Goal: Task Accomplishment & Management: Use online tool/utility

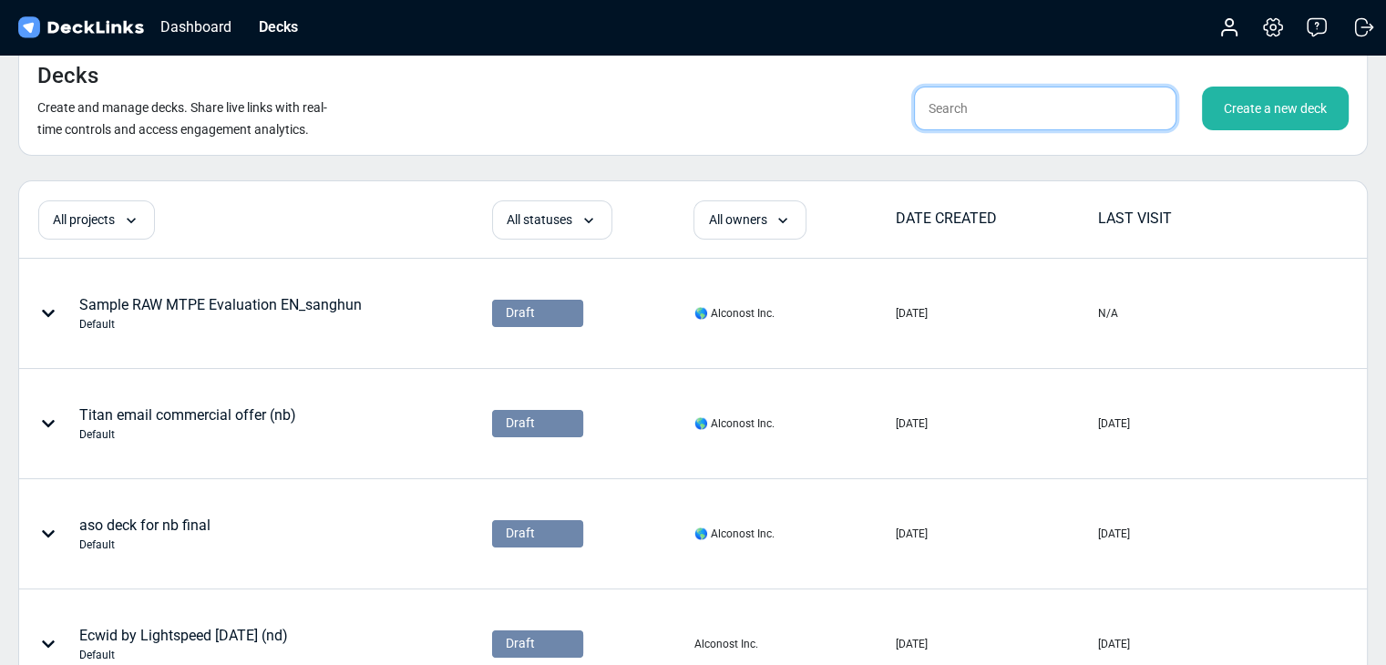
click at [1031, 96] on input "text" at bounding box center [1045, 109] width 262 height 44
type input "ㄴ"
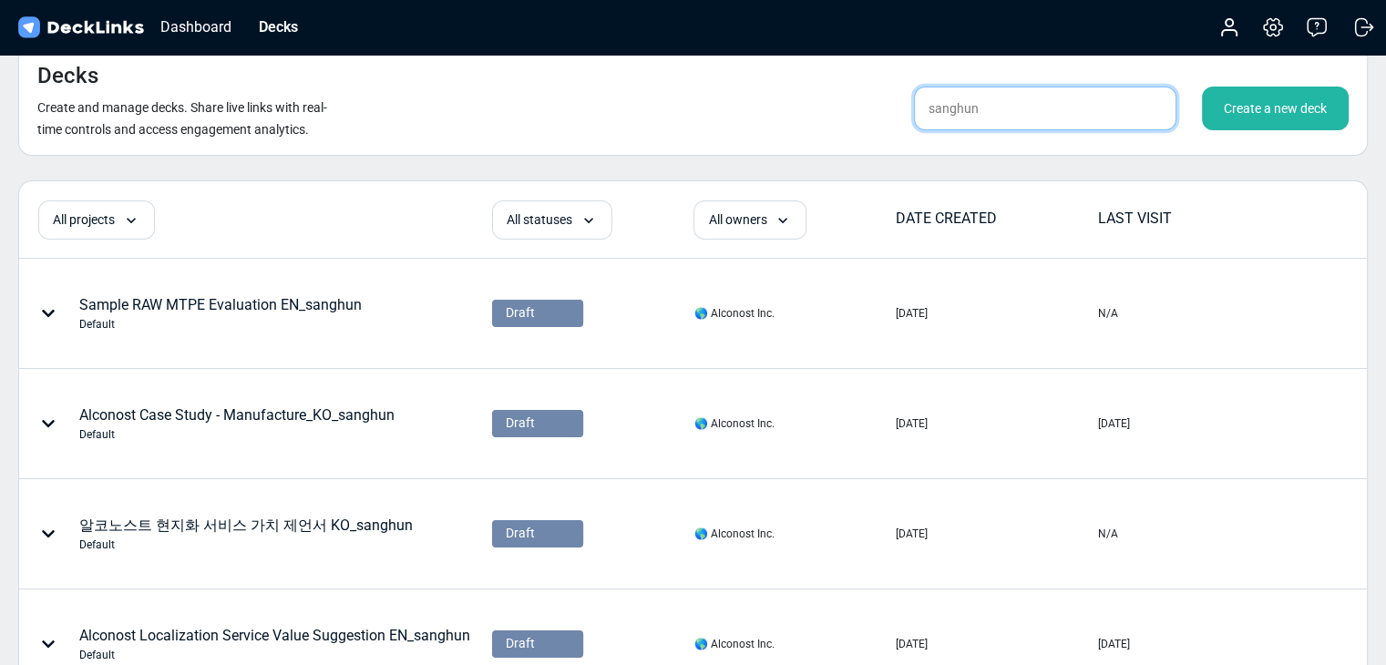
type input "sanghun"
click at [678, 81] on div "Decks Create and manage decks. Share live links with real-time controls and acc…" at bounding box center [692, 100] width 1349 height 112
click at [531, 108] on div "Decks Create and manage decks. Share live links with real-time controls and acc…" at bounding box center [692, 100] width 1349 height 112
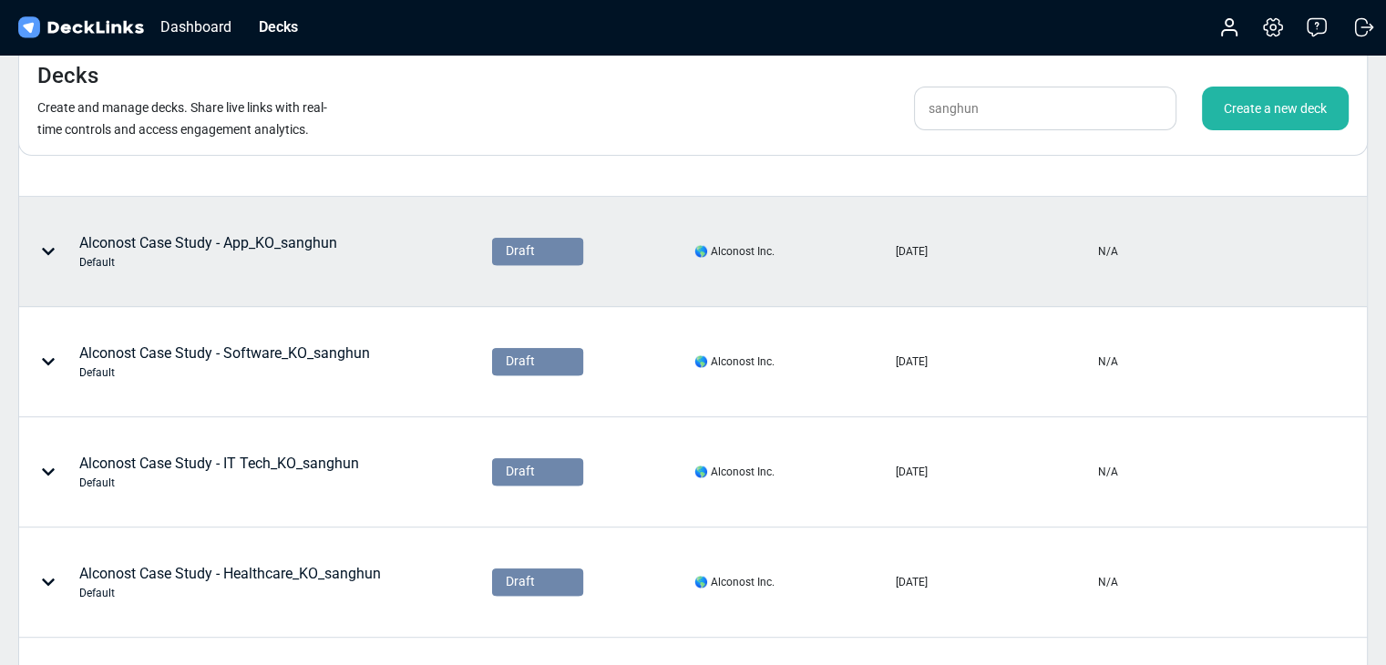
scroll to position [759, 0]
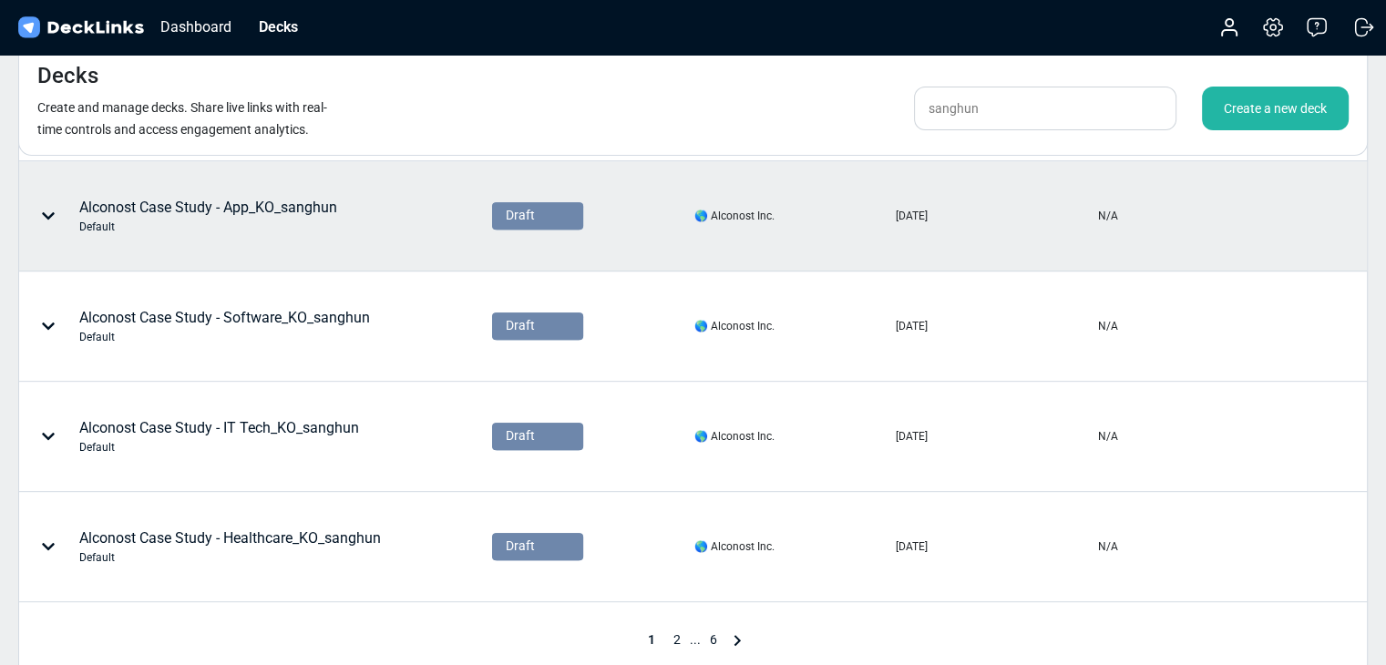
click at [194, 209] on div "Alconost Case Study - App_KO_sanghun Default" at bounding box center [208, 216] width 258 height 38
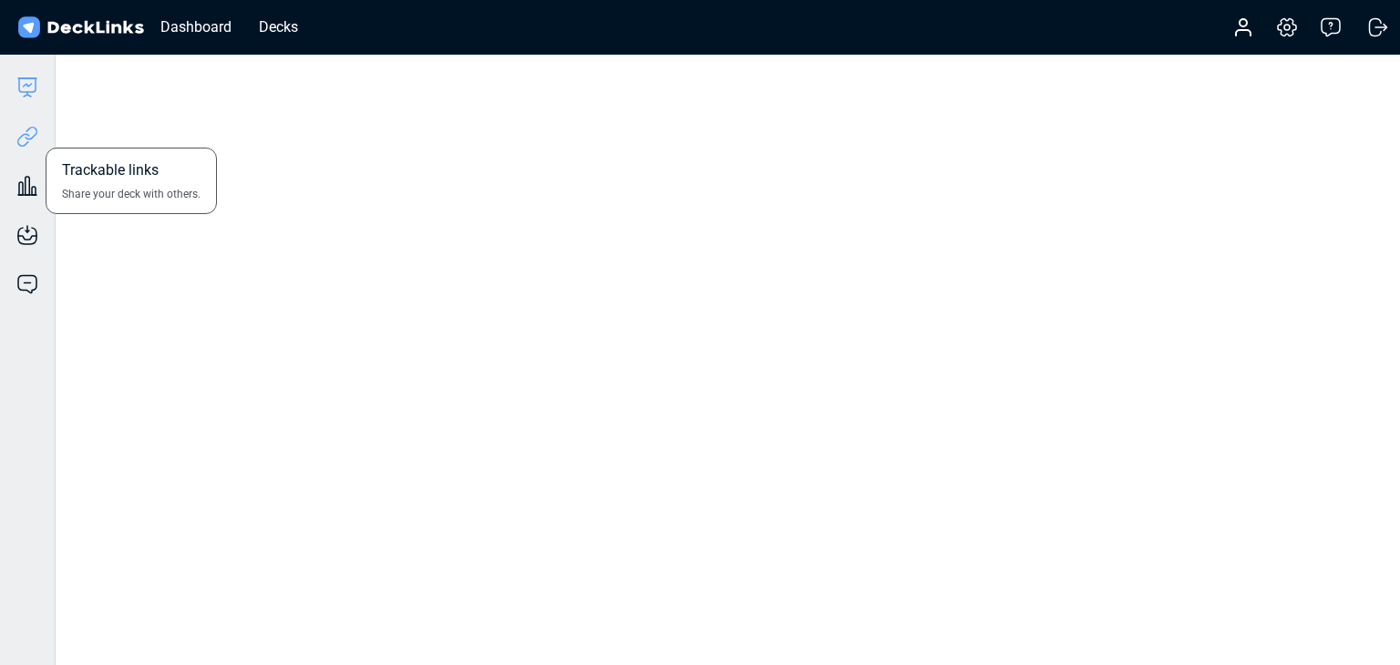
click at [32, 139] on icon at bounding box center [31, 134] width 13 height 14
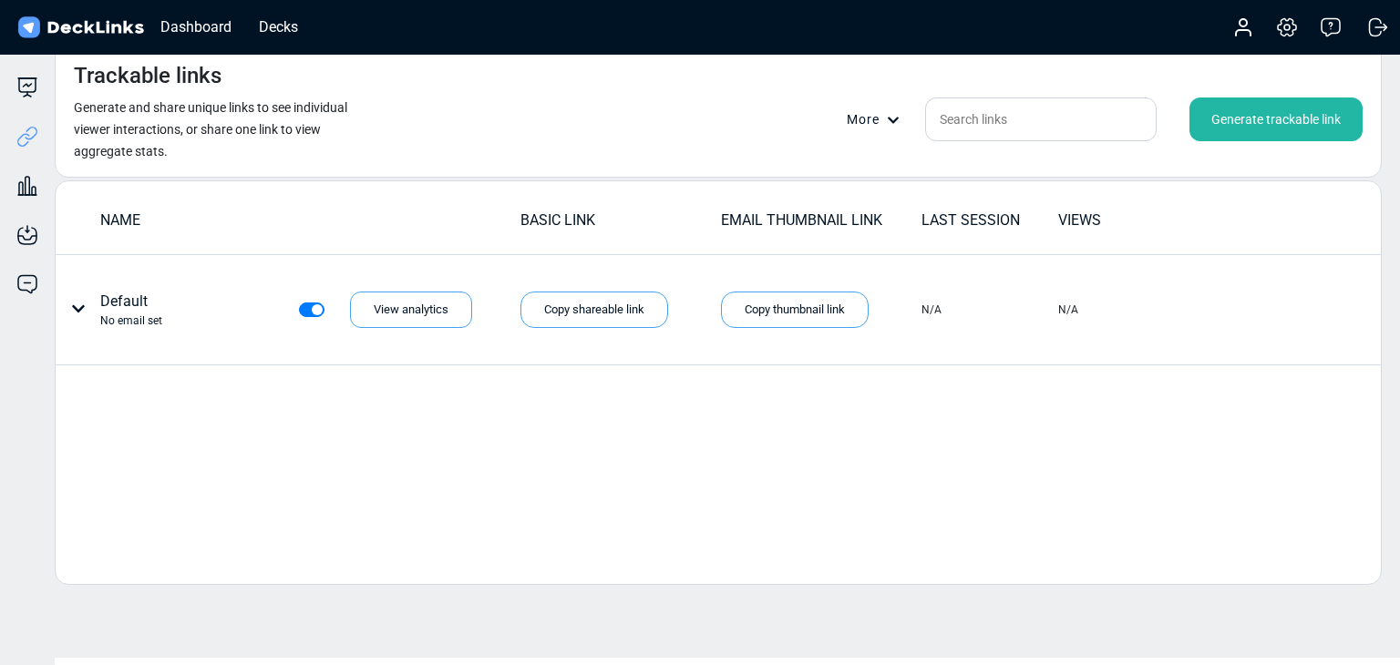
click at [1257, 105] on div "Generate trackable link" at bounding box center [1275, 119] width 173 height 44
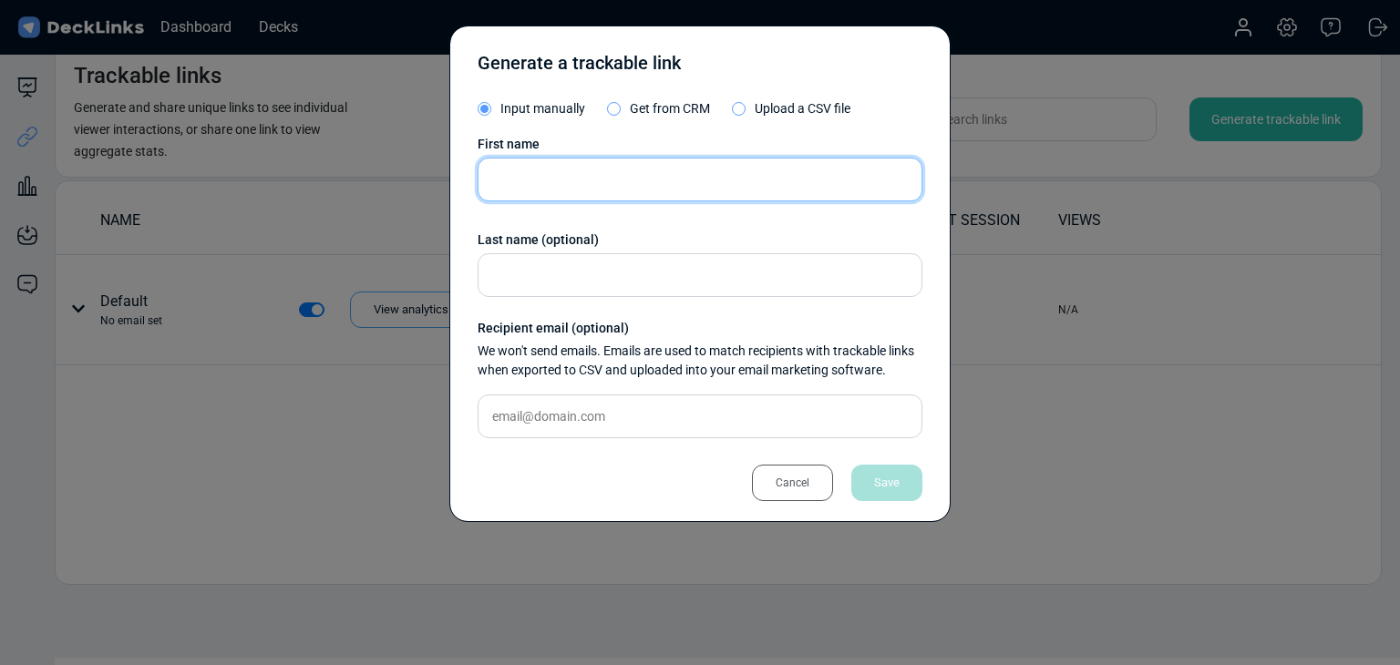
click at [519, 171] on input "text" at bounding box center [699, 180] width 445 height 44
paste input "SHUNWANG"
type input "SHUNWANG"
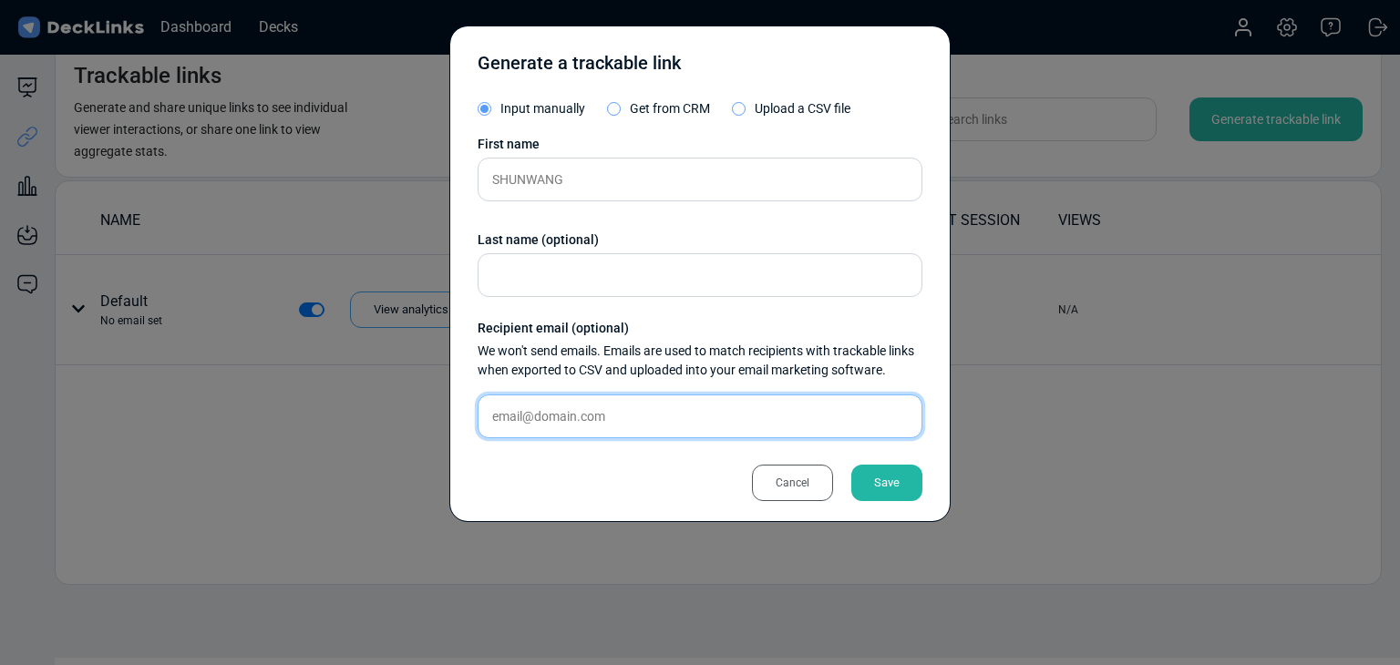
click at [651, 402] on input "text" at bounding box center [699, 417] width 445 height 44
paste input "[EMAIL_ADDRESS][DOMAIN_NAME]"
type input "[EMAIL_ADDRESS][DOMAIN_NAME]"
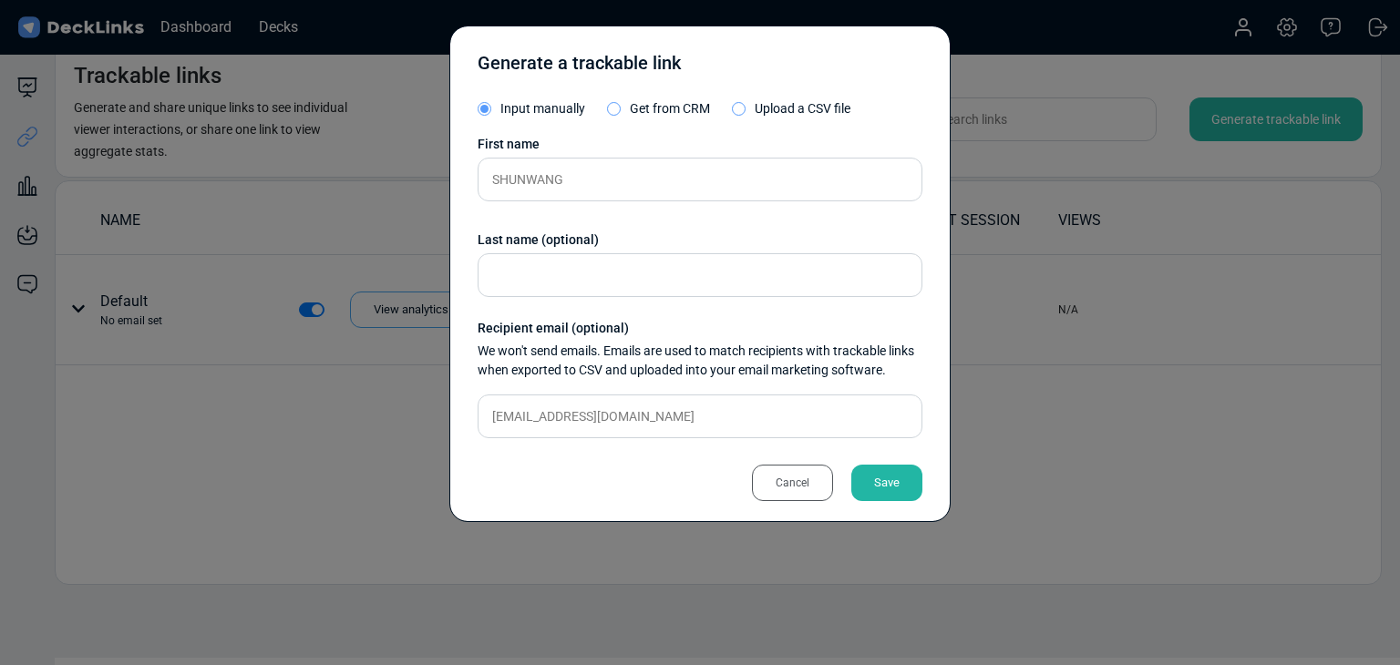
click at [864, 478] on div "Save" at bounding box center [886, 483] width 71 height 36
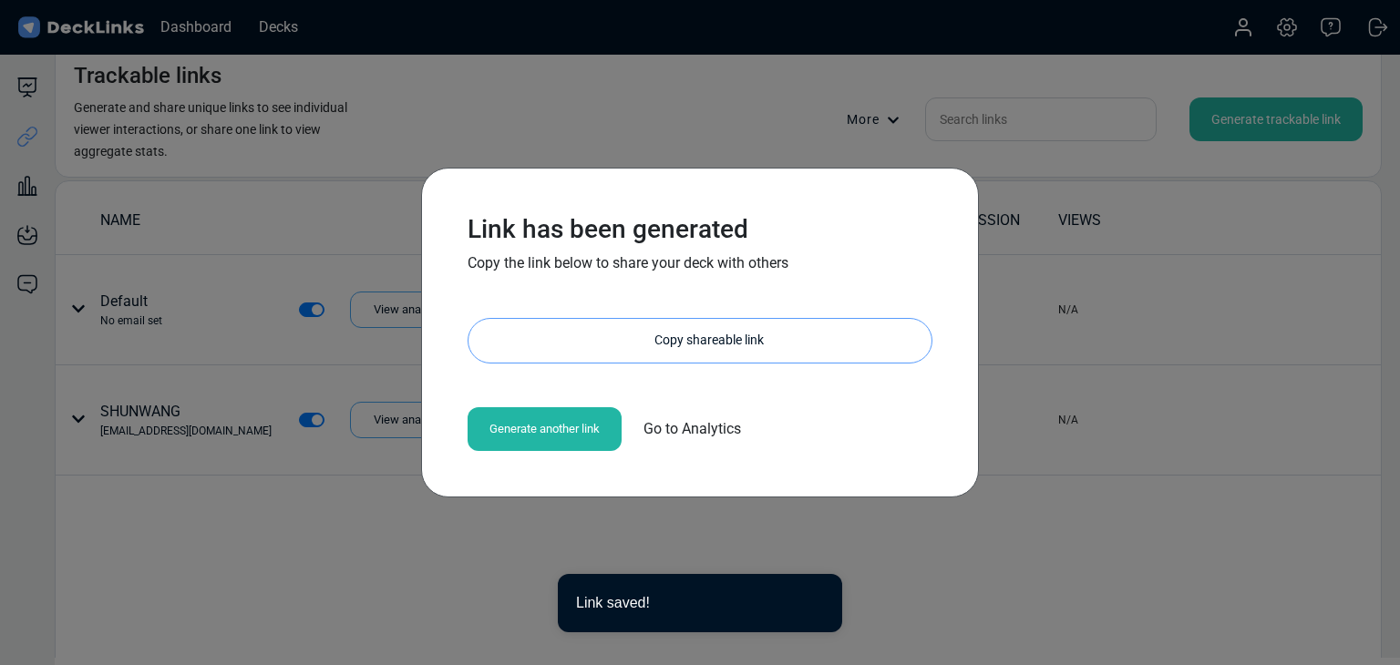
click at [598, 329] on div "Copy shareable link" at bounding box center [709, 341] width 445 height 44
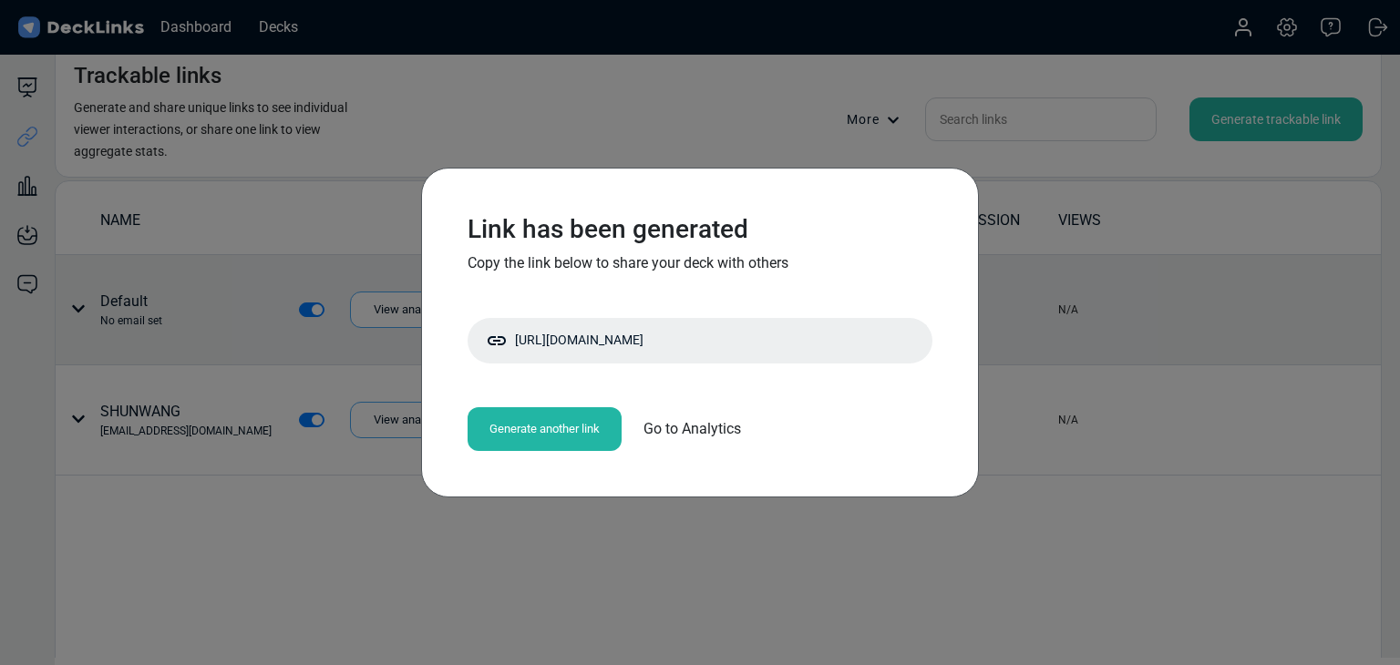
drag, startPoint x: 196, startPoint y: 337, endPoint x: 193, endPoint y: 282, distance: 54.7
click at [196, 337] on div "Link has been generated Copy the link below to share your deck with others [URL…" at bounding box center [700, 332] width 1400 height 665
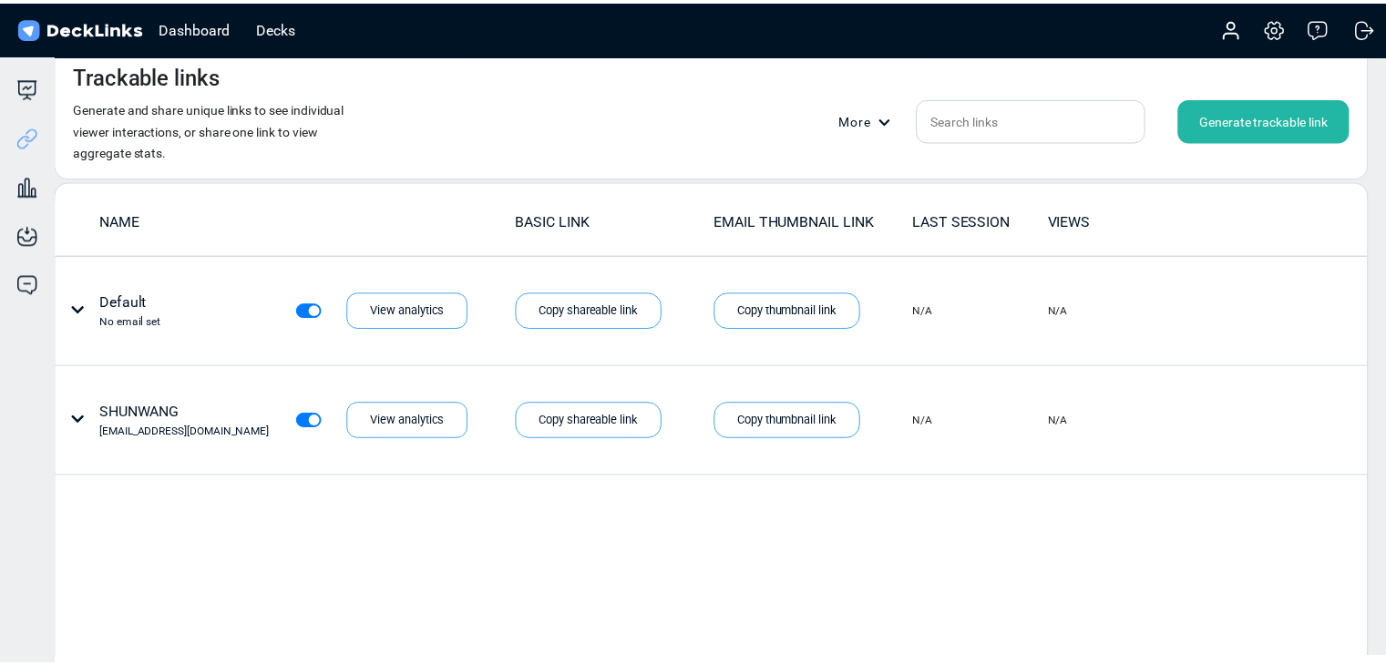
scroll to position [22, 0]
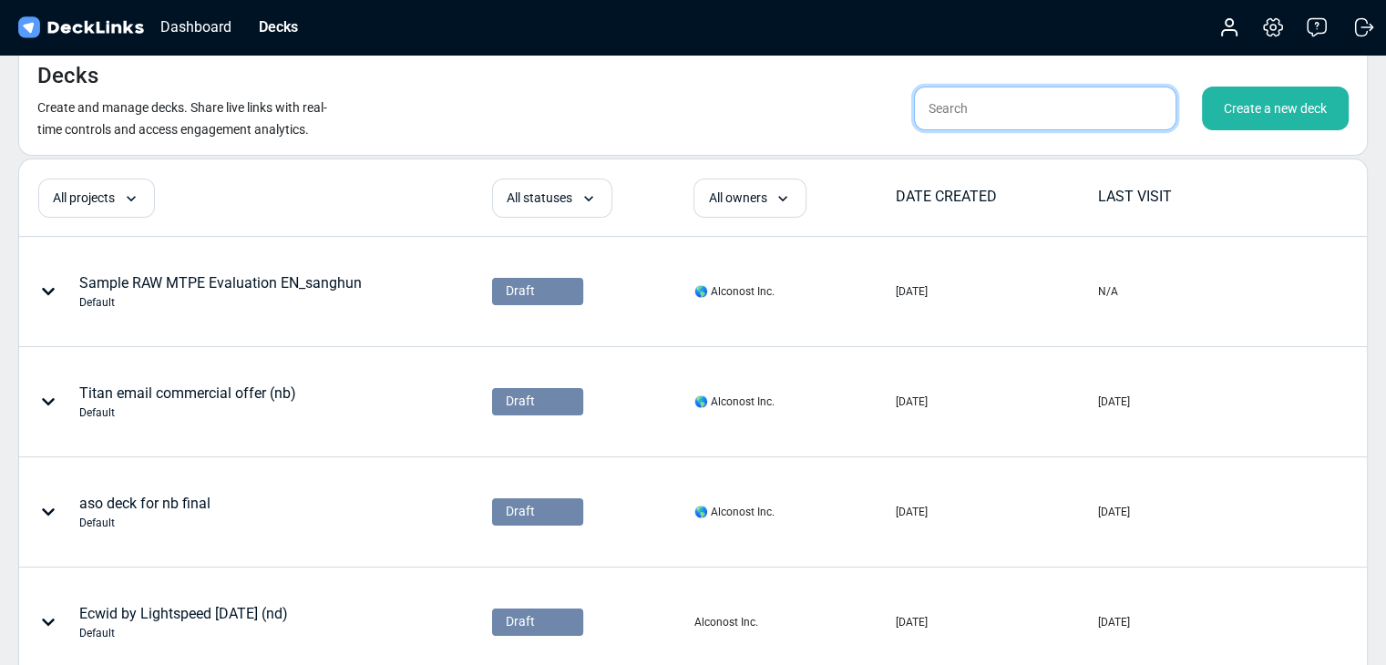
click at [1001, 105] on input "text" at bounding box center [1045, 109] width 262 height 44
type input "ㄴ"
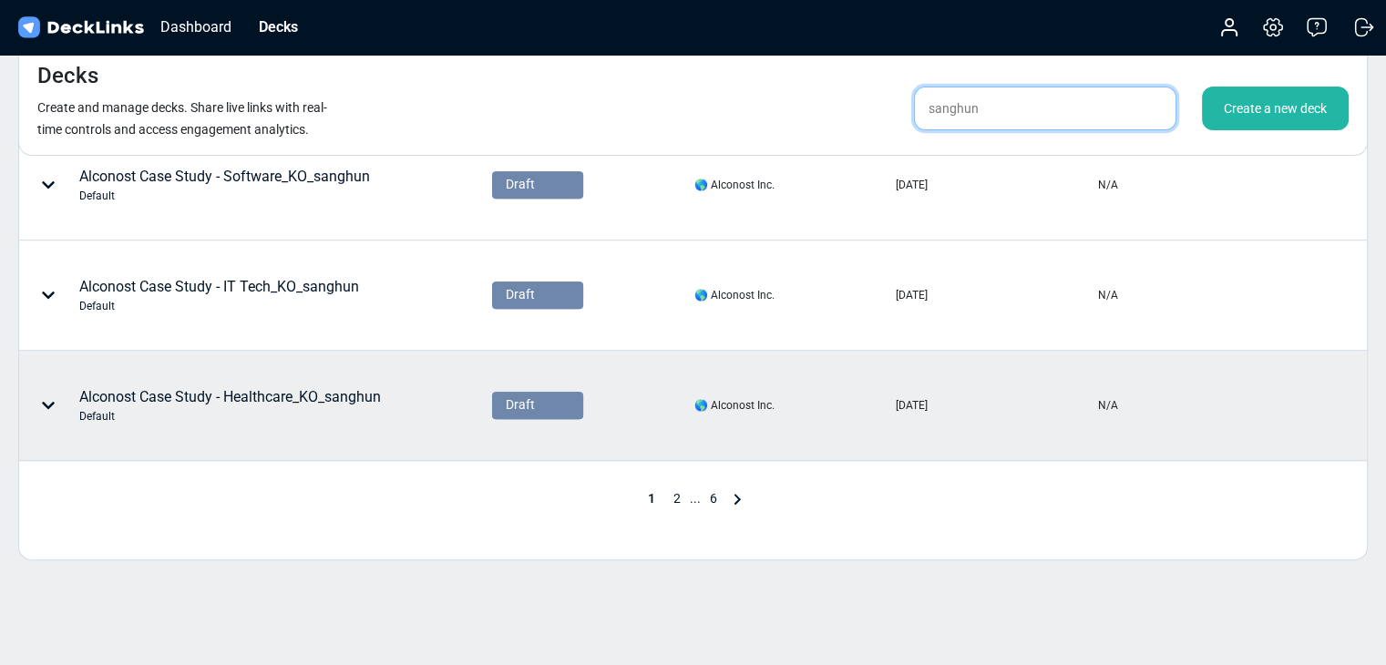
scroll to position [951, 0]
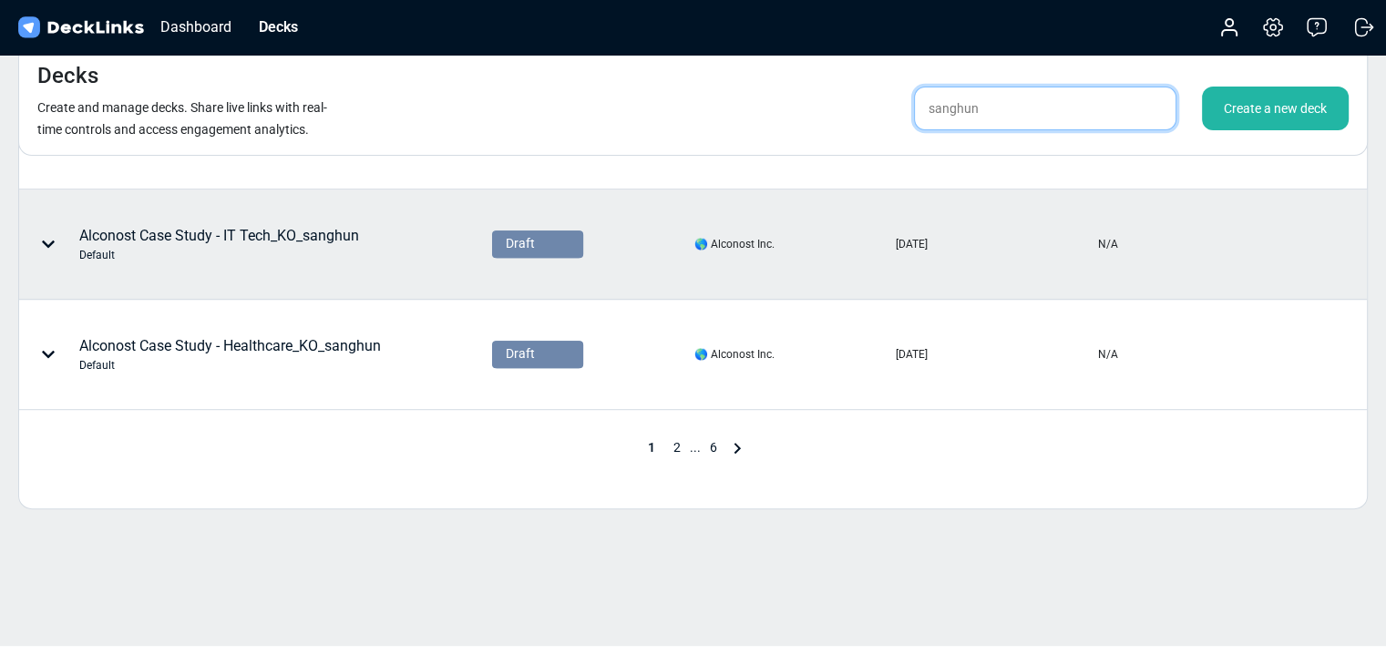
type input "sanghun"
click at [303, 234] on div "Alconost Case Study - IT Tech_KO_sanghun Default" at bounding box center [219, 244] width 280 height 38
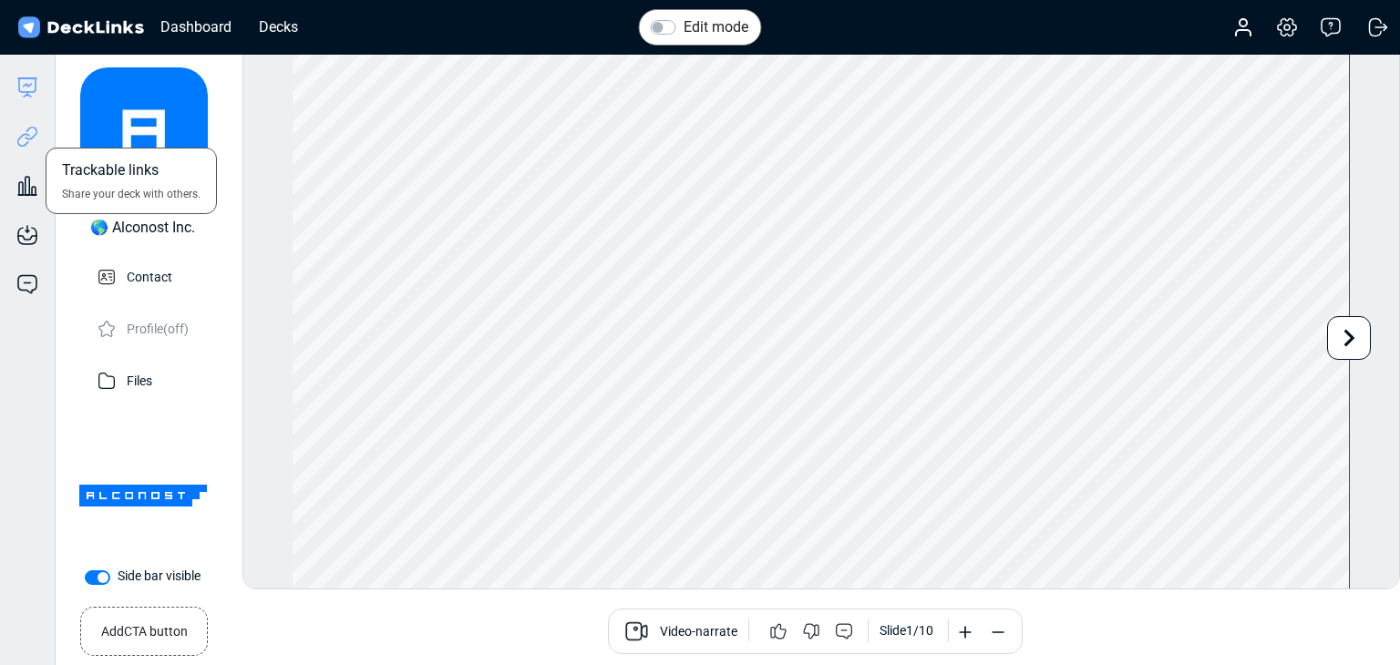
click at [22, 132] on icon at bounding box center [27, 137] width 22 height 22
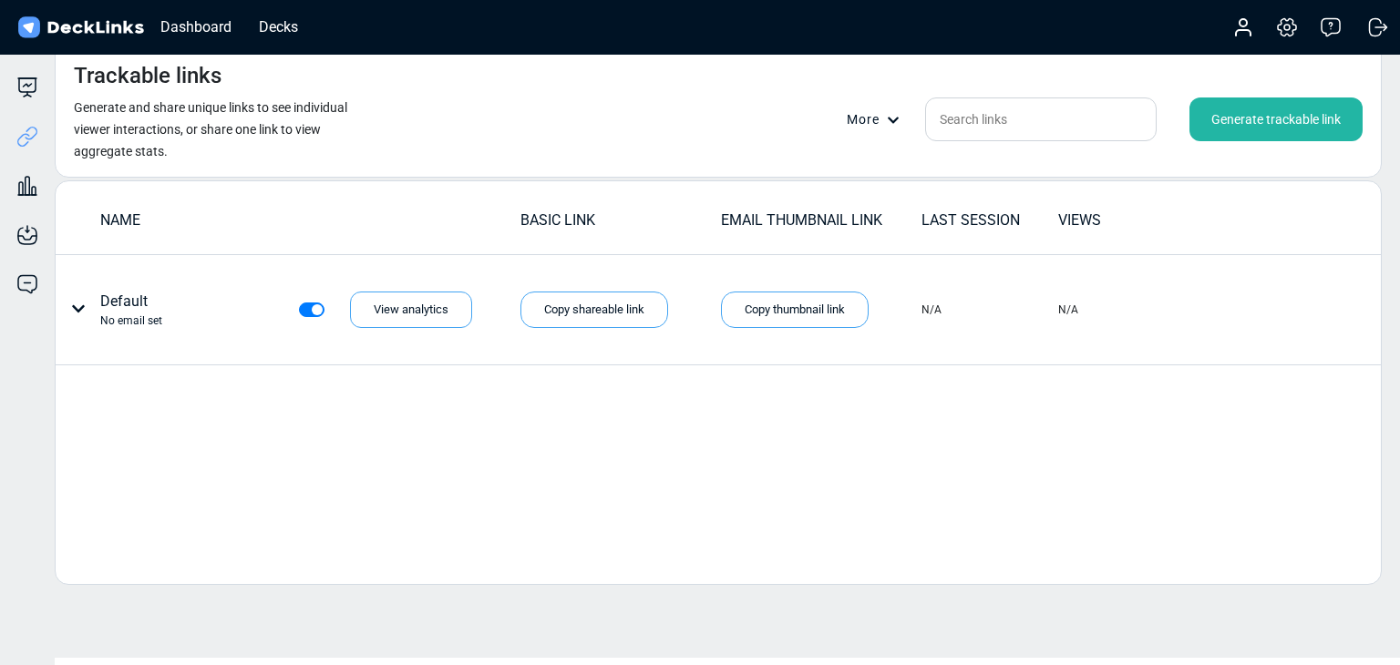
click at [1245, 126] on div "Generate trackable link" at bounding box center [1275, 119] width 173 height 44
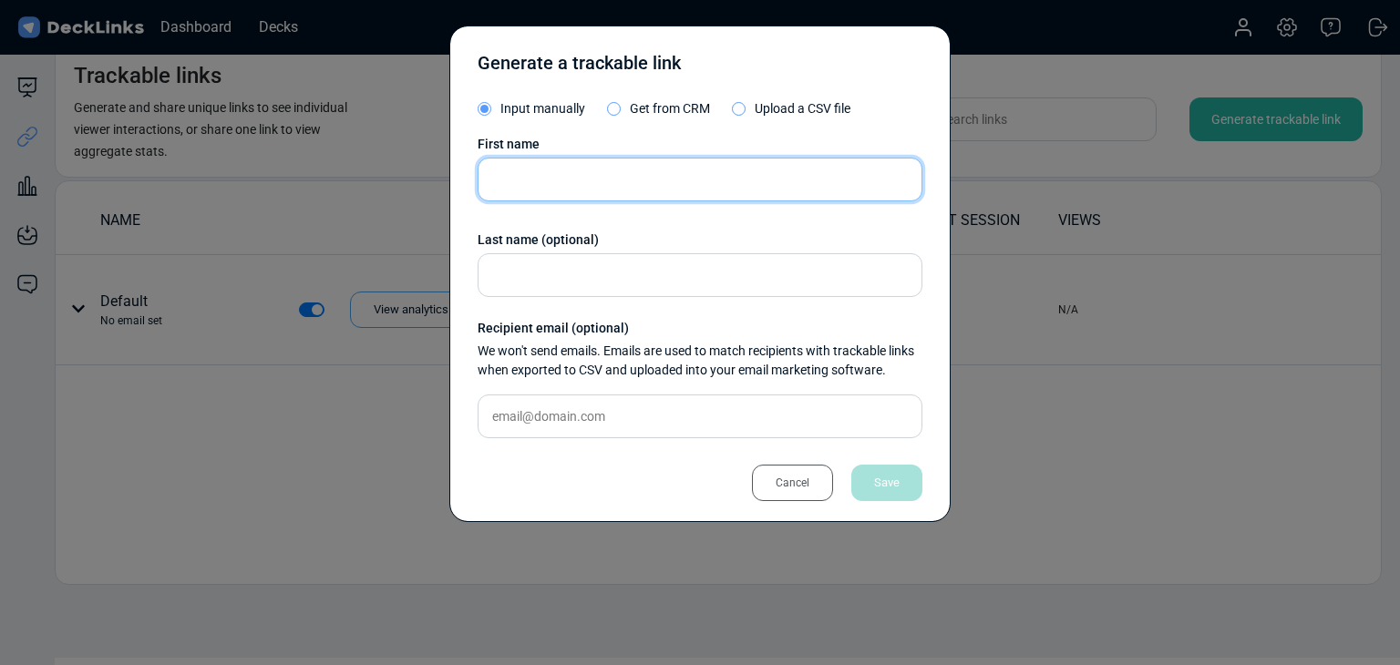
click at [667, 185] on input "text" at bounding box center [699, 180] width 445 height 44
paste input "SHUNWANG"
type input "SHUNWANG"
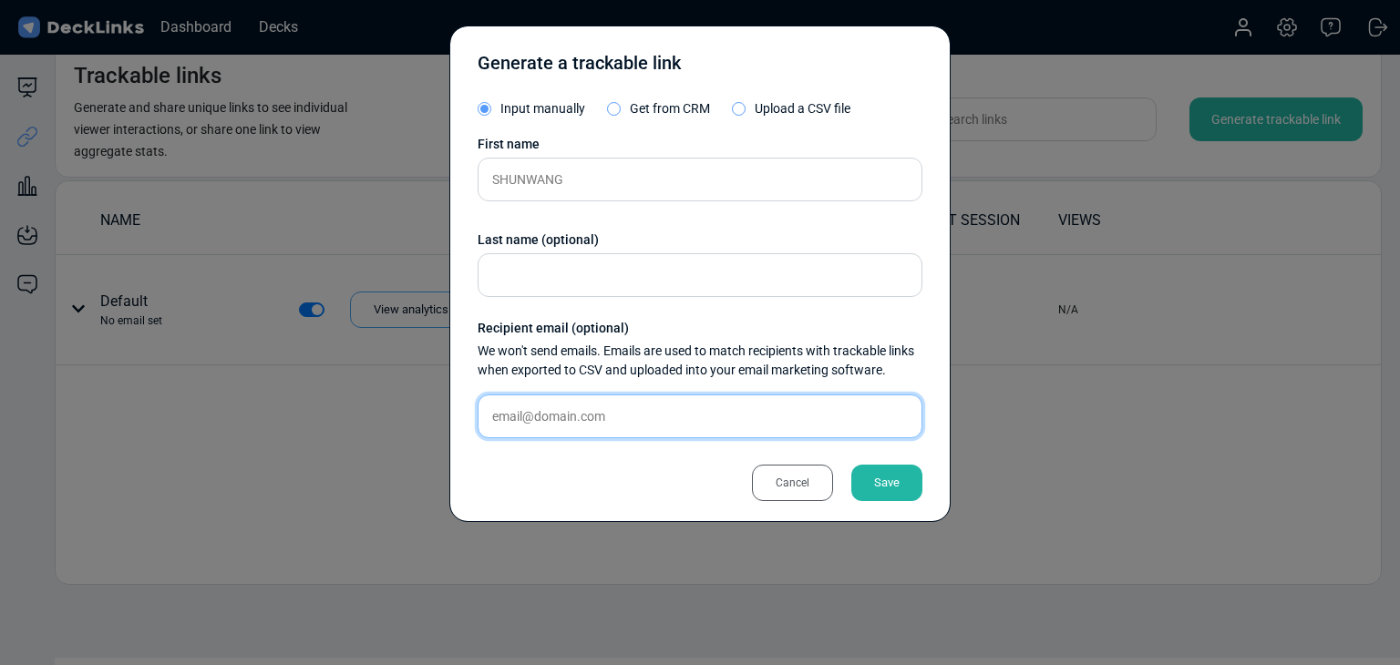
click at [693, 427] on input "text" at bounding box center [699, 417] width 445 height 44
paste input "[EMAIL_ADDRESS][DOMAIN_NAME]"
type input "[EMAIL_ADDRESS][DOMAIN_NAME]"
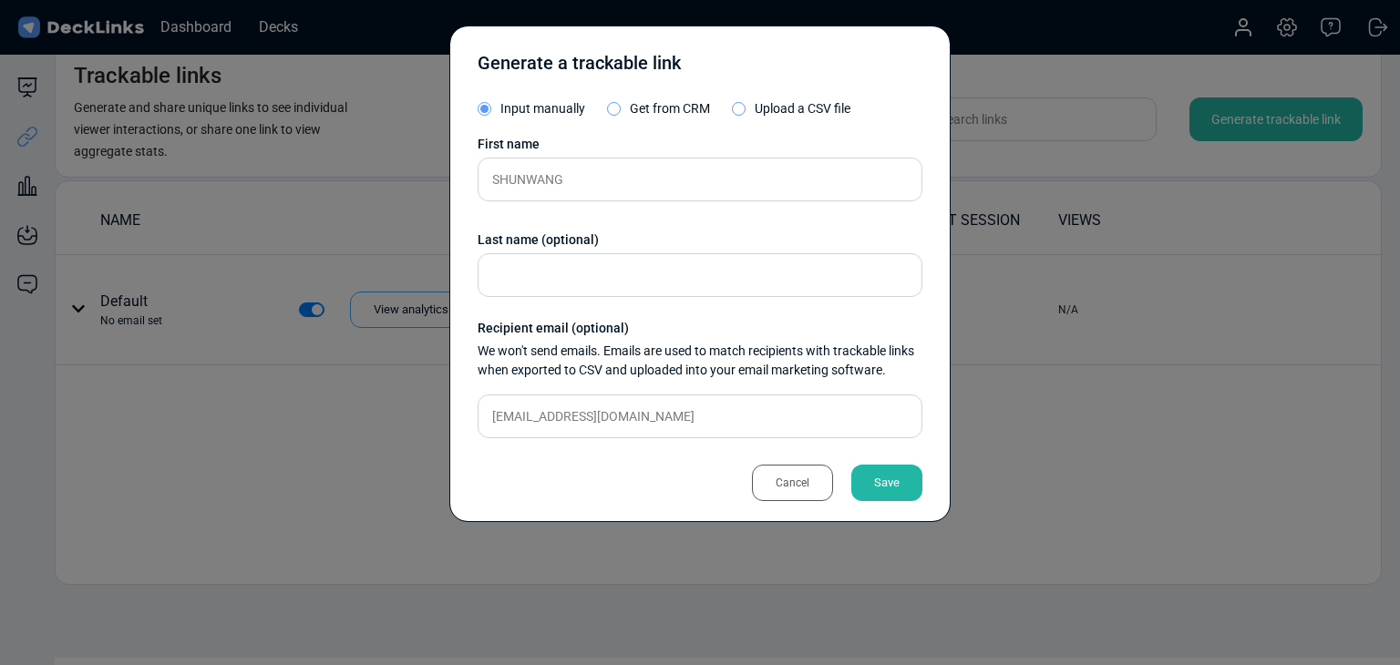
click at [881, 482] on div "Save" at bounding box center [886, 483] width 71 height 36
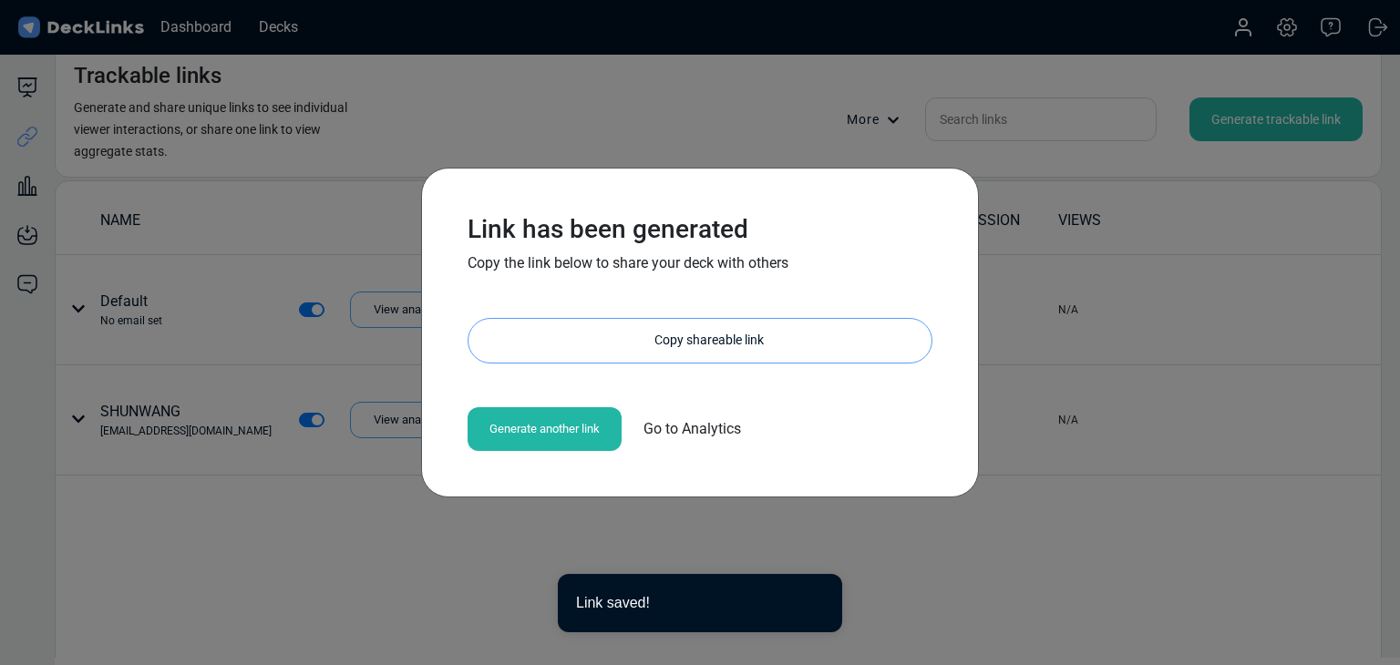
drag, startPoint x: 764, startPoint y: 326, endPoint x: 729, endPoint y: 333, distance: 36.1
click at [765, 327] on div "Copy shareable link" at bounding box center [709, 341] width 445 height 44
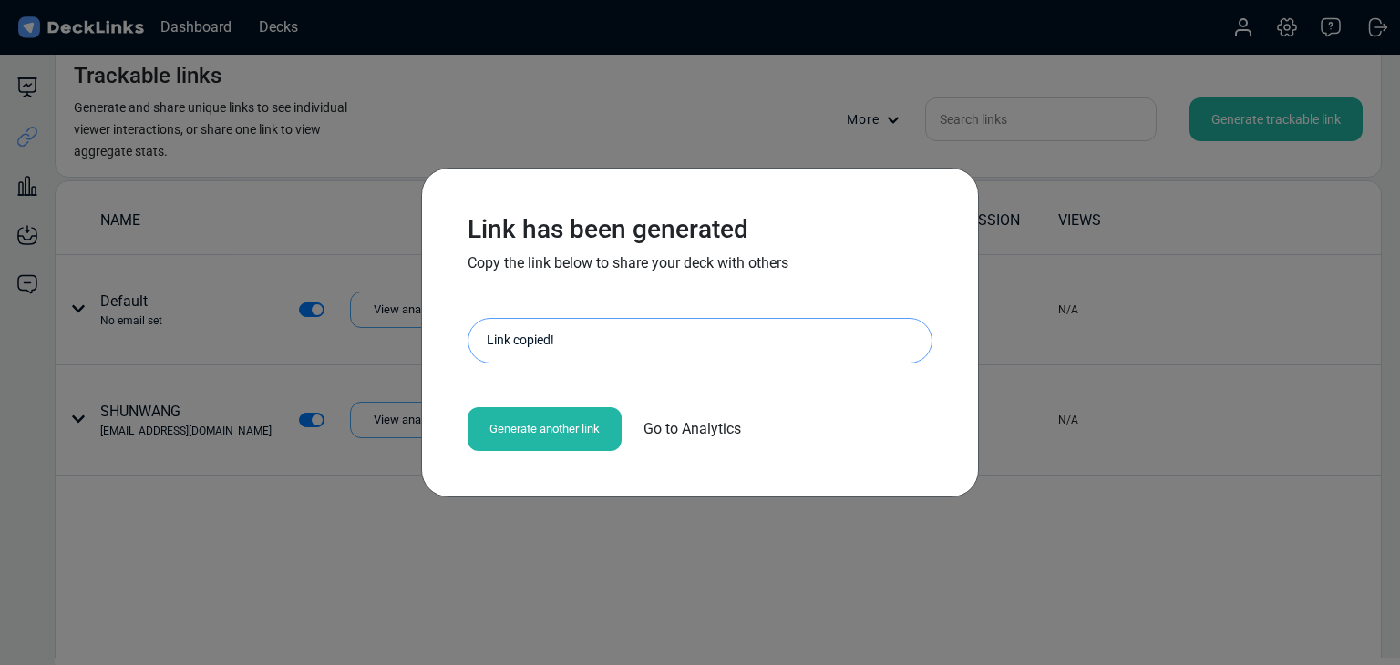
drag, startPoint x: 758, startPoint y: 226, endPoint x: 721, endPoint y: 210, distance: 40.4
click at [734, 217] on h3 "Link has been generated" at bounding box center [699, 229] width 465 height 31
click at [283, 98] on div "Link has been generated Copy the link below to share your deck with others [URL…" at bounding box center [700, 332] width 1400 height 665
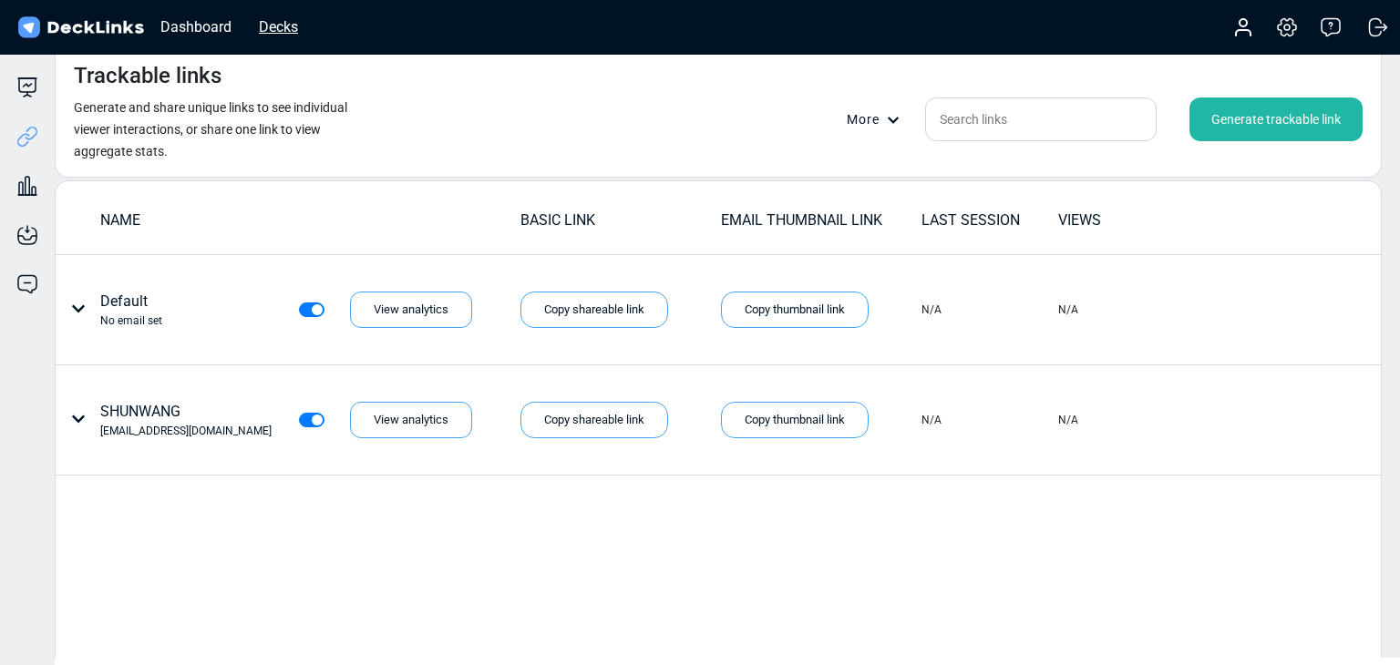
click at [258, 29] on div "Decks" at bounding box center [278, 26] width 57 height 23
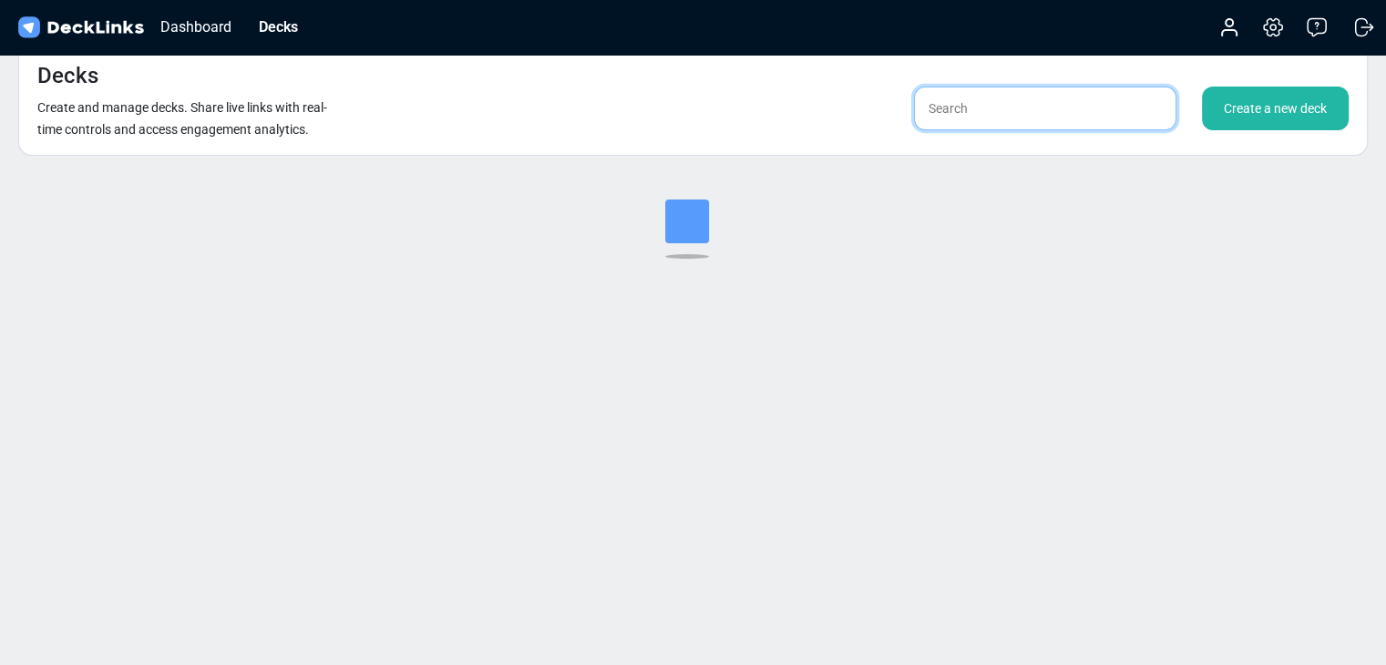
click at [985, 115] on input "text" at bounding box center [1045, 109] width 262 height 44
type input "ㄴ"
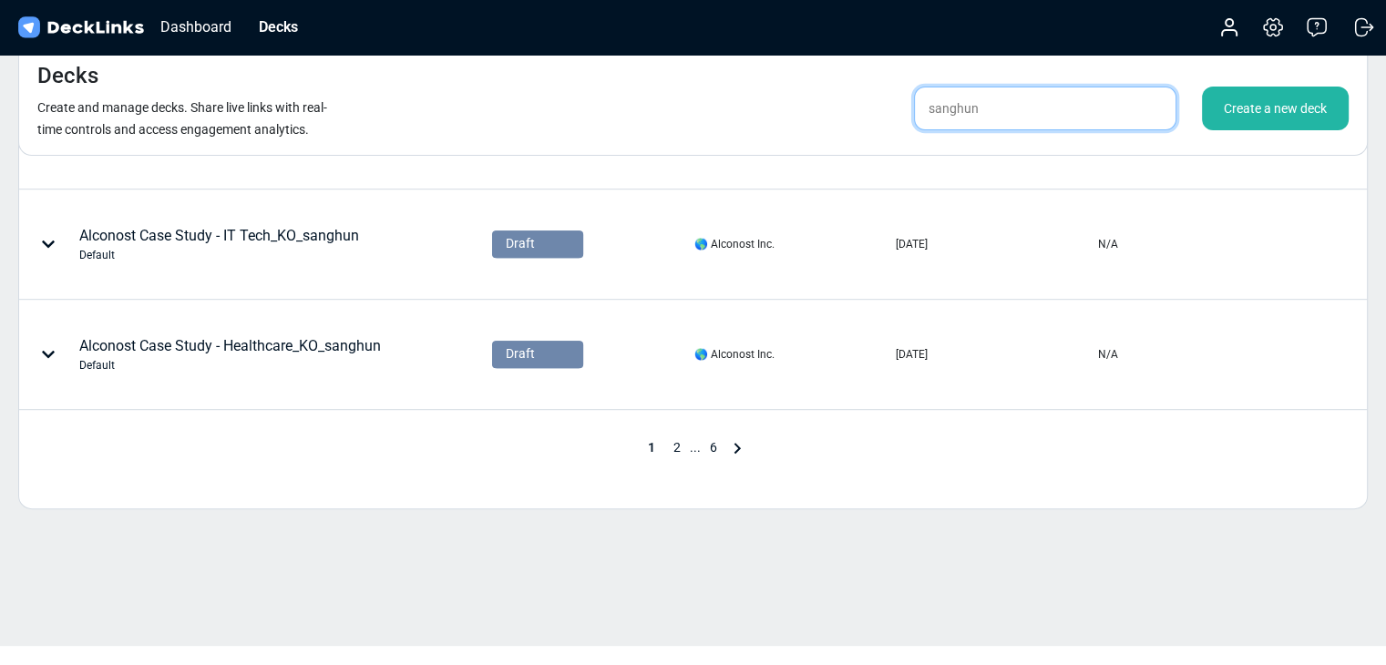
type input "sanghun"
click at [678, 443] on span "2" at bounding box center [677, 447] width 26 height 15
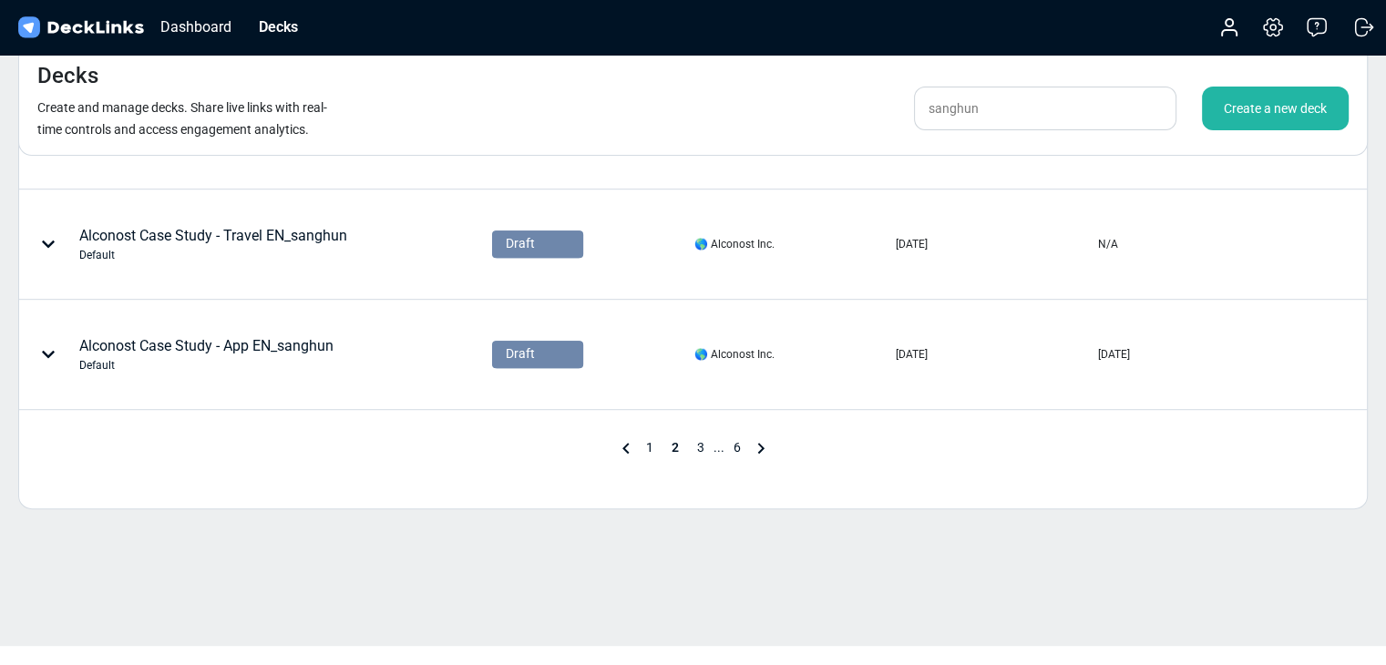
click at [699, 440] on span "3" at bounding box center [701, 447] width 26 height 15
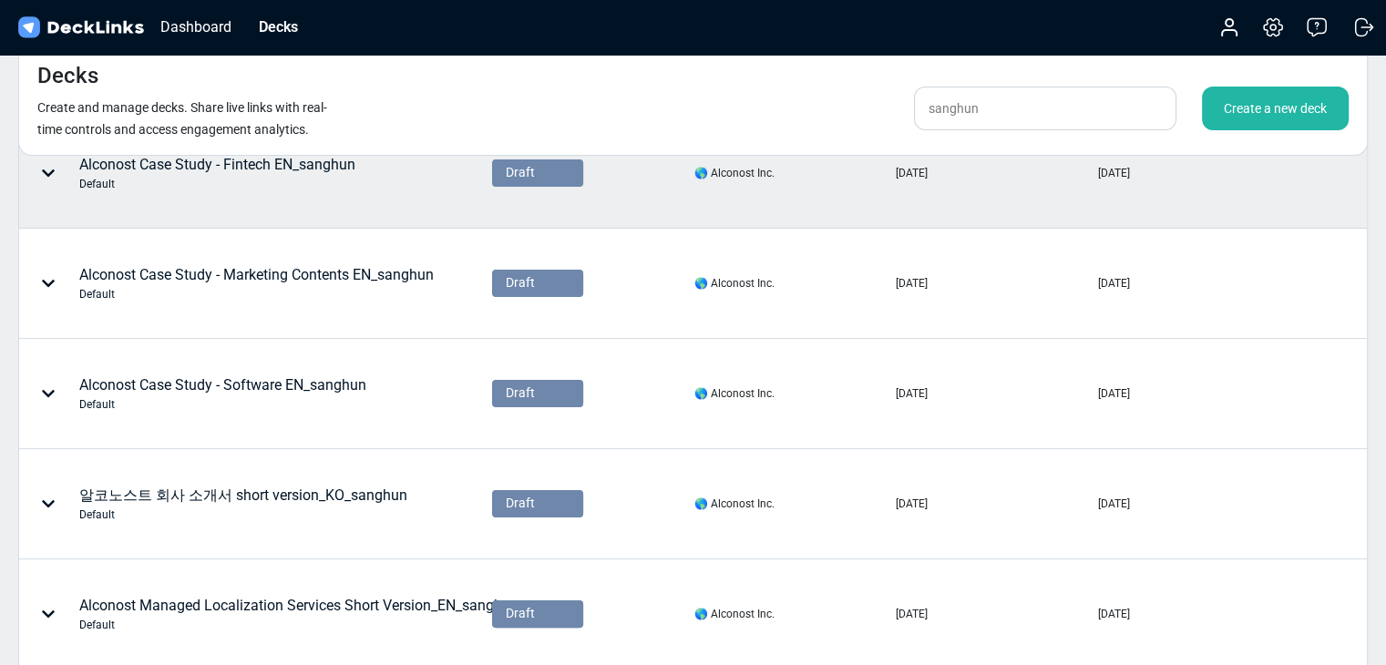
scroll to position [303, 0]
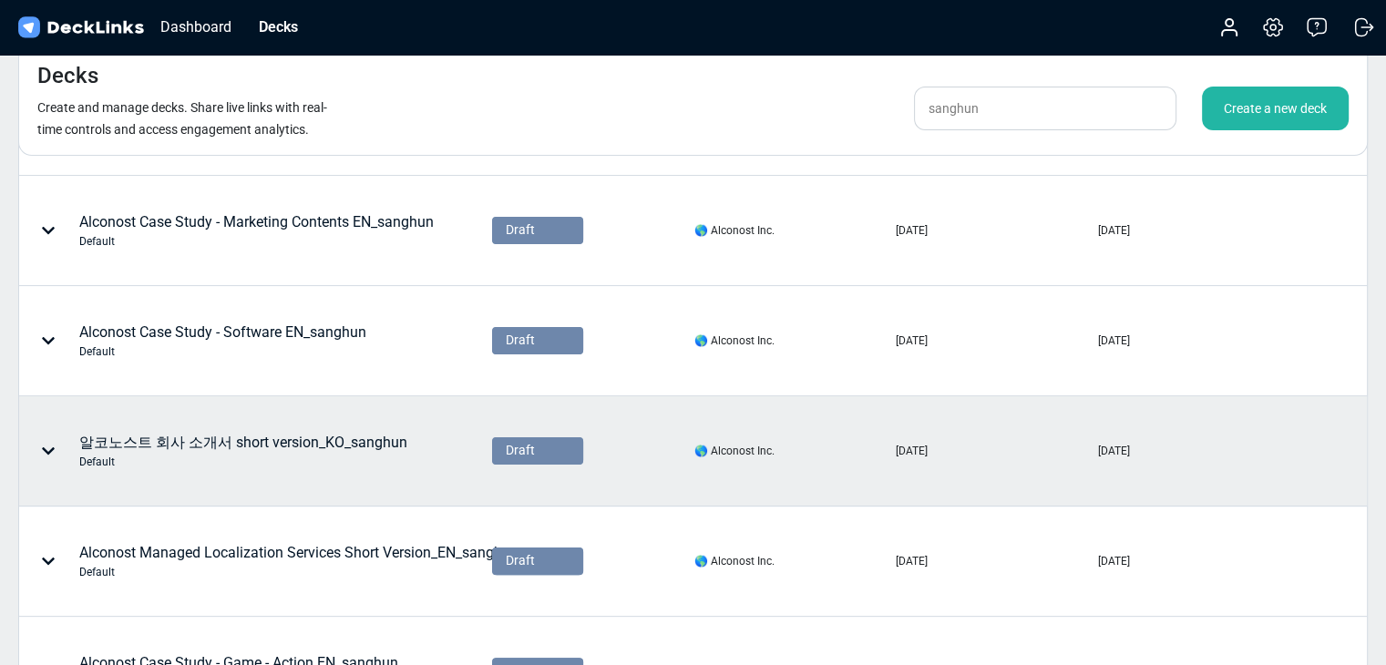
click at [351, 441] on div "알코노스트 회사 소개서 short version_KO_sanghun Default" at bounding box center [243, 451] width 328 height 38
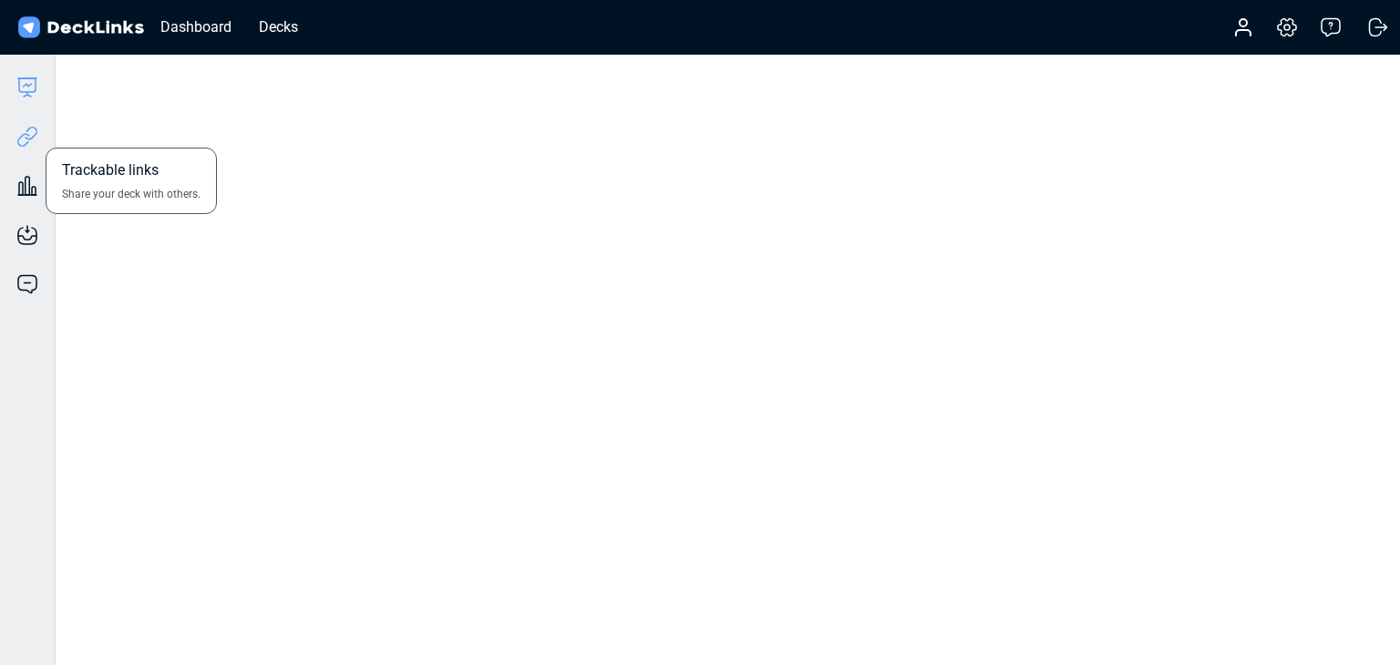
click at [26, 137] on icon at bounding box center [31, 134] width 13 height 14
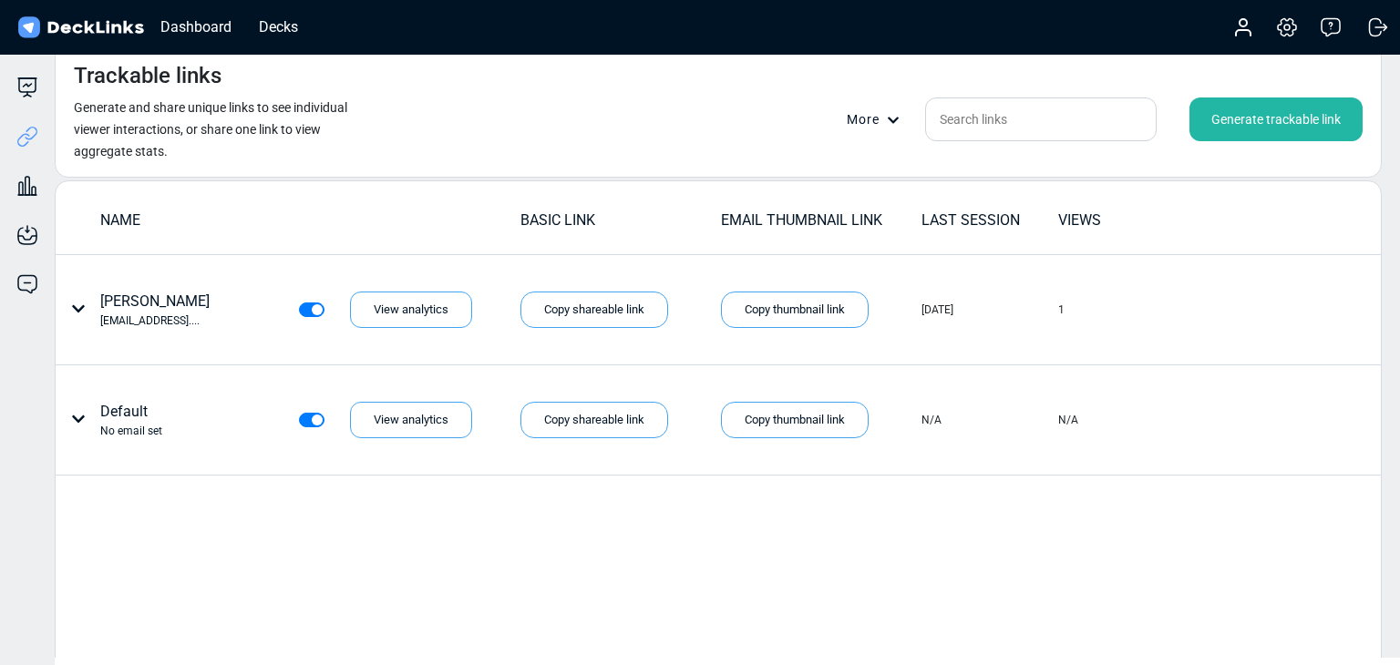
click at [1291, 119] on div "Generate trackable link" at bounding box center [1275, 119] width 173 height 44
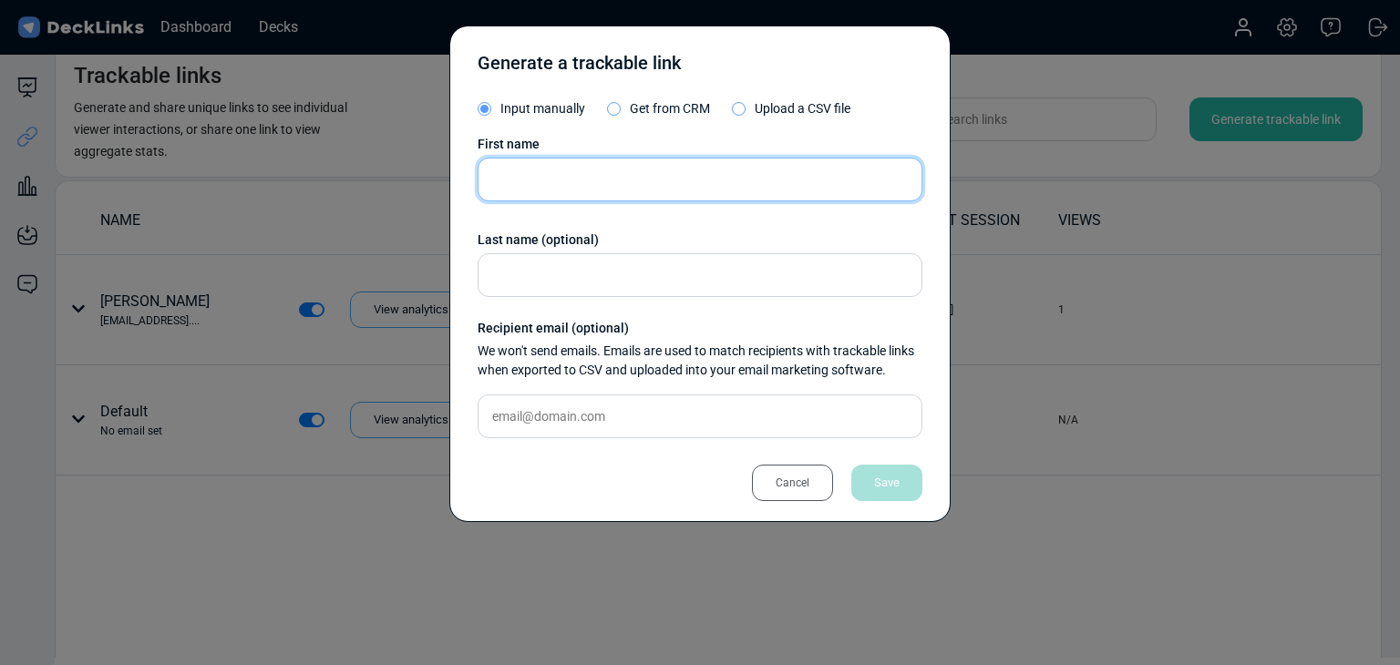
click at [610, 197] on input "text" at bounding box center [699, 180] width 445 height 44
paste input "SHUNWANG"
type input "SHUNWANG"
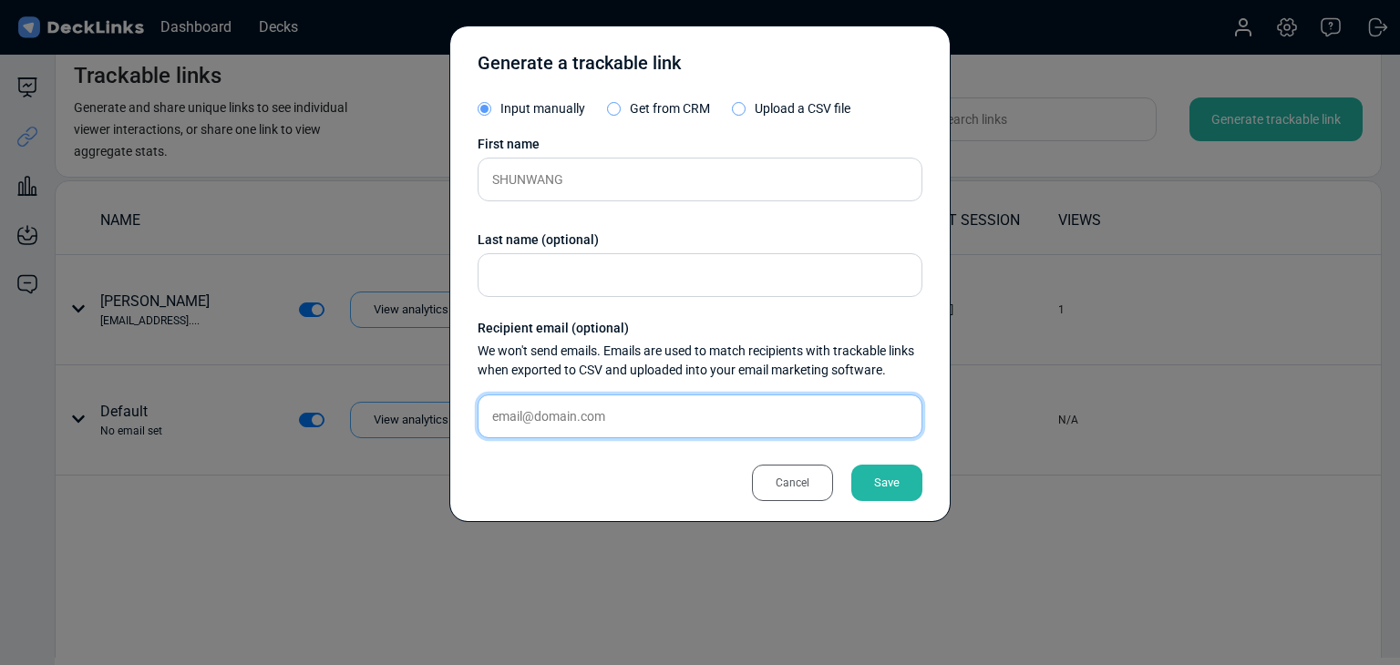
click at [664, 413] on input "text" at bounding box center [699, 417] width 445 height 44
paste input "[EMAIL_ADDRESS][DOMAIN_NAME]"
type input "[EMAIL_ADDRESS][DOMAIN_NAME]"
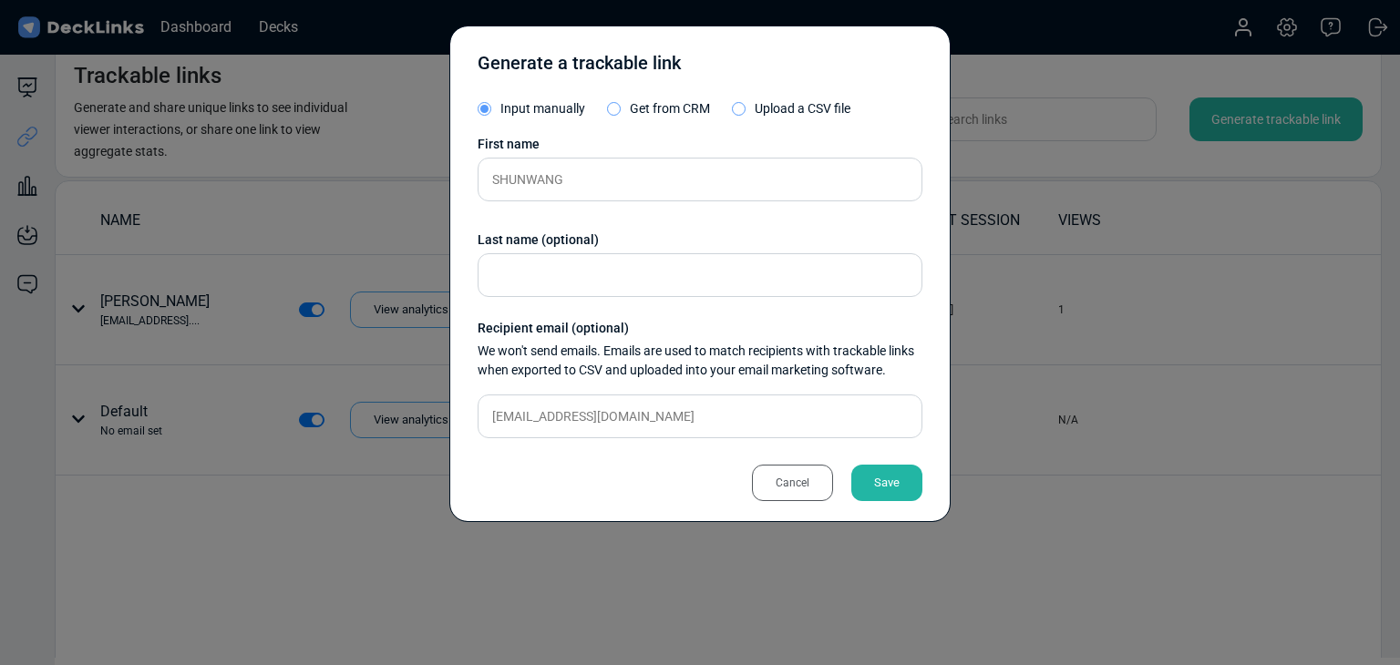
click at [865, 477] on div "Save" at bounding box center [886, 483] width 71 height 36
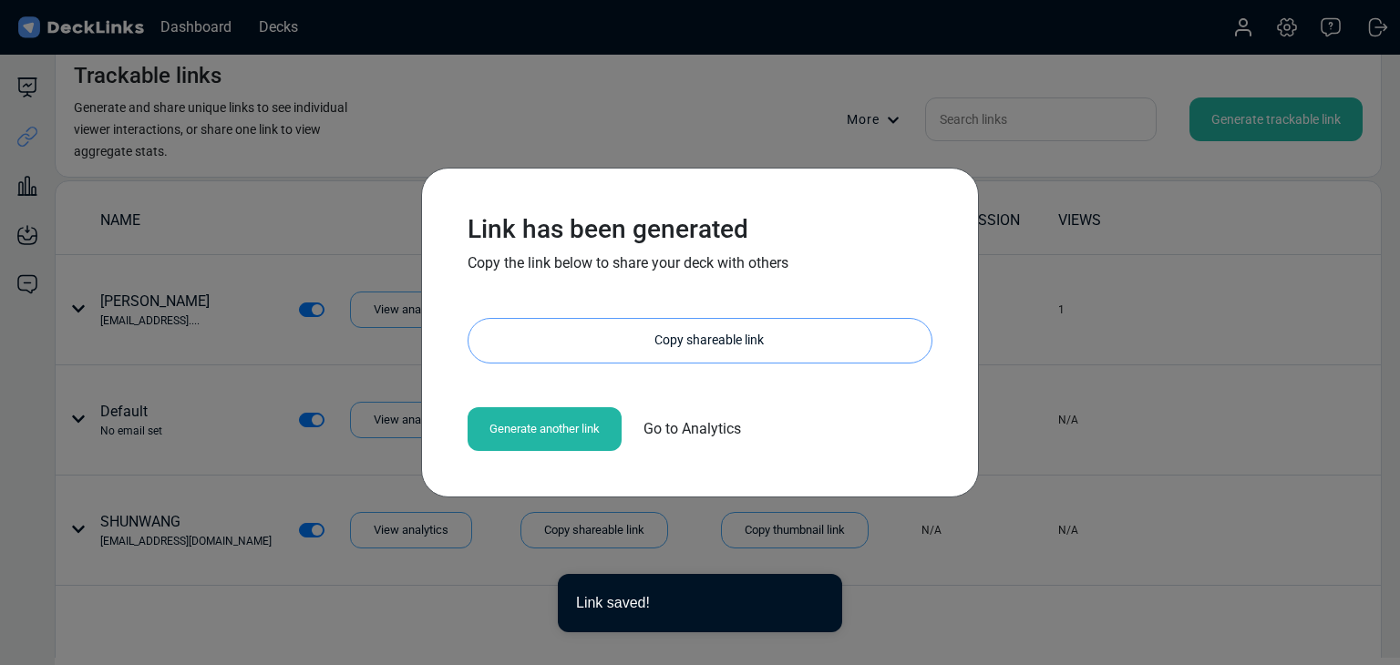
click at [634, 336] on div "Copy shareable link" at bounding box center [709, 341] width 445 height 44
